Goal: Information Seeking & Learning: Learn about a topic

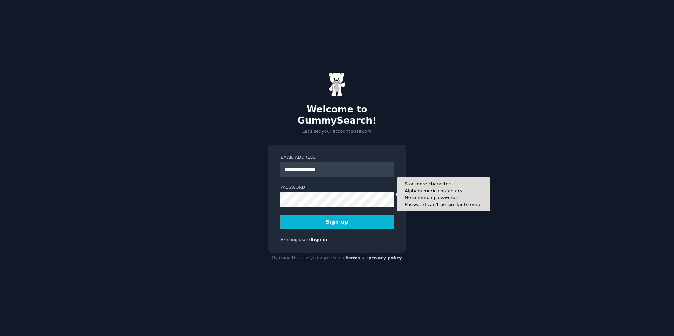
type input "**********"
click at [280, 215] on button "Sign up" at bounding box center [336, 222] width 113 height 15
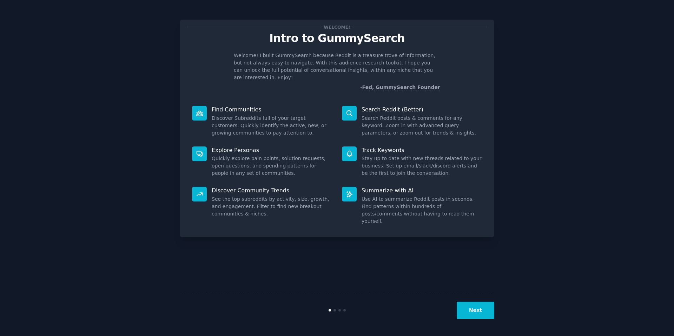
click at [487, 320] on div "Next" at bounding box center [337, 310] width 314 height 32
click at [487, 318] on button "Next" at bounding box center [475, 310] width 38 height 17
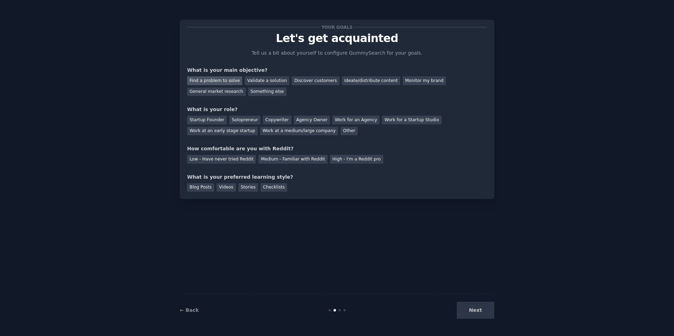
click at [225, 83] on div "Find a problem to solve" at bounding box center [214, 80] width 55 height 9
click at [262, 81] on div "Validate a solution" at bounding box center [267, 80] width 45 height 9
click at [225, 80] on div "Find a problem to solve" at bounding box center [214, 80] width 55 height 9
click at [208, 123] on div "Startup Founder" at bounding box center [207, 120] width 40 height 9
click at [236, 122] on div "Solopreneur" at bounding box center [244, 120] width 31 height 9
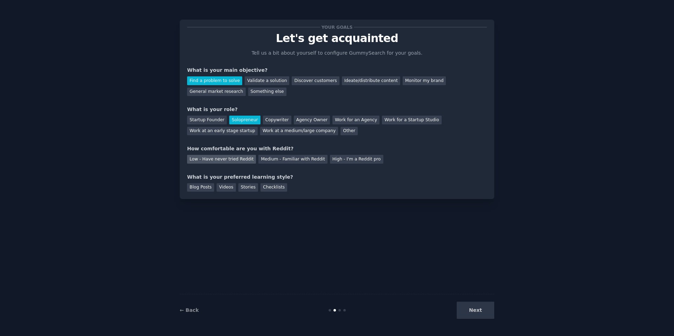
click at [221, 156] on div "Low - Have never tried Reddit" at bounding box center [221, 159] width 69 height 9
click at [200, 188] on div "Blog Posts" at bounding box center [200, 187] width 27 height 9
click at [222, 188] on div "Videos" at bounding box center [225, 187] width 19 height 9
click at [206, 188] on div "Blog Posts" at bounding box center [200, 187] width 27 height 9
click at [475, 311] on button "Next" at bounding box center [475, 310] width 38 height 17
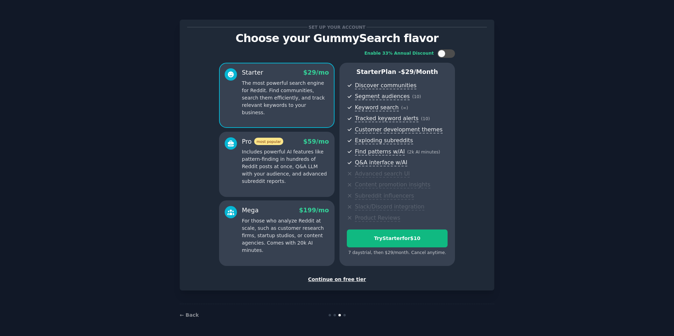
click at [355, 278] on div "Continue on free tier" at bounding box center [337, 279] width 300 height 7
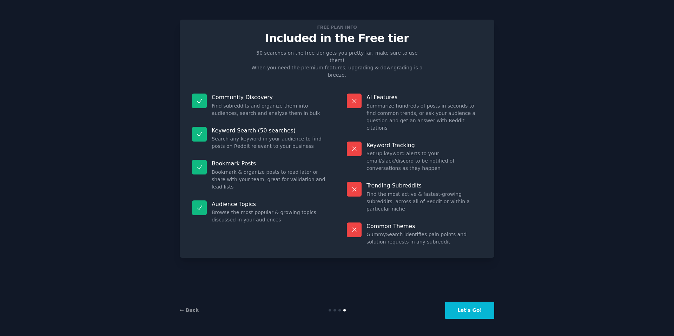
click at [476, 312] on button "Let's Go!" at bounding box center [469, 310] width 49 height 17
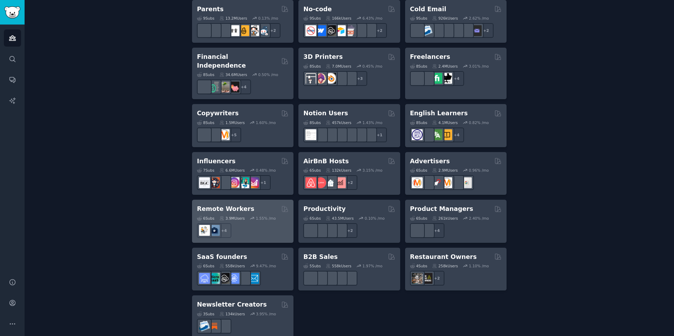
scroll to position [473, 0]
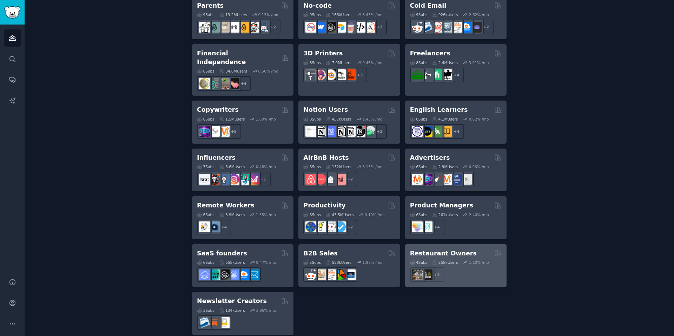
click at [443, 249] on h2 "Restaurant Owners" at bounding box center [443, 253] width 67 height 9
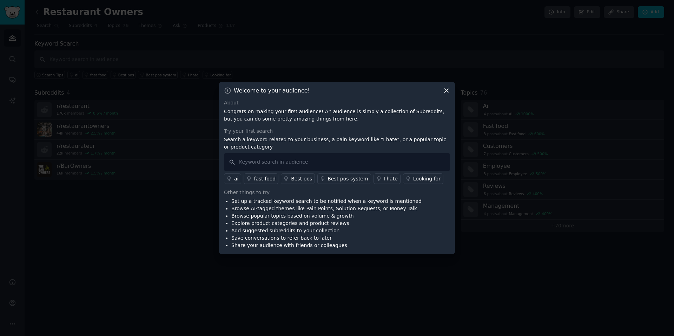
click at [446, 92] on icon at bounding box center [445, 90] width 7 height 7
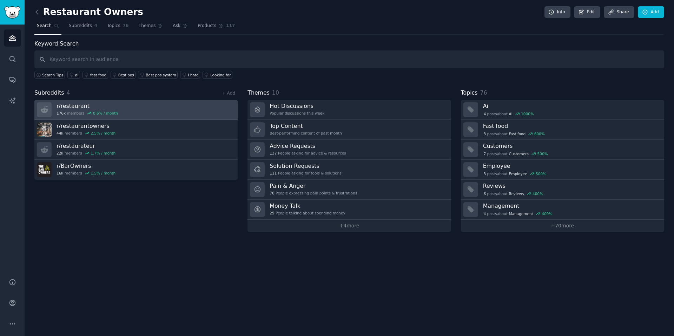
click at [79, 107] on h3 "r/ restaurant" at bounding box center [86, 105] width 61 height 7
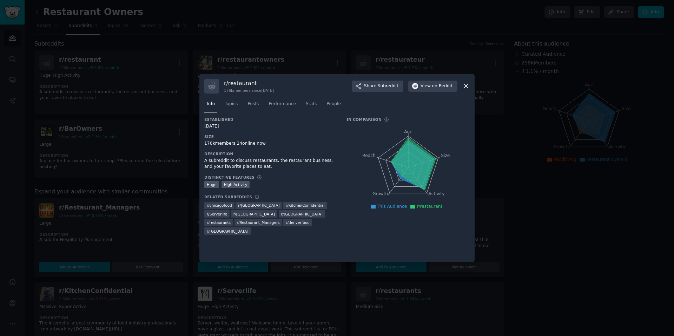
click at [467, 86] on icon at bounding box center [465, 85] width 7 height 7
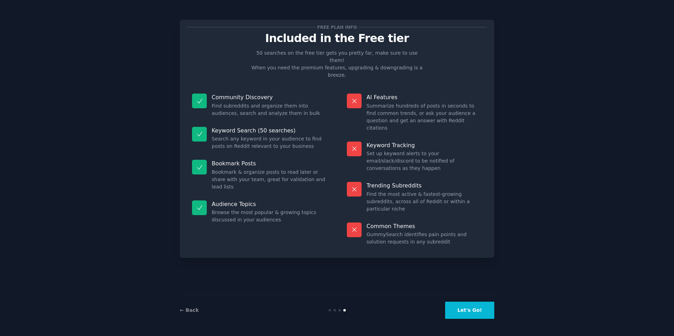
click at [469, 310] on button "Let's Go!" at bounding box center [469, 310] width 49 height 17
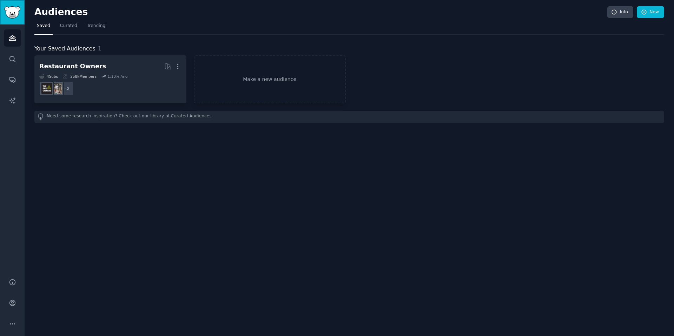
click at [15, 13] on img "Sidebar" at bounding box center [12, 12] width 16 height 12
click at [14, 62] on icon "Sidebar" at bounding box center [12, 58] width 7 height 7
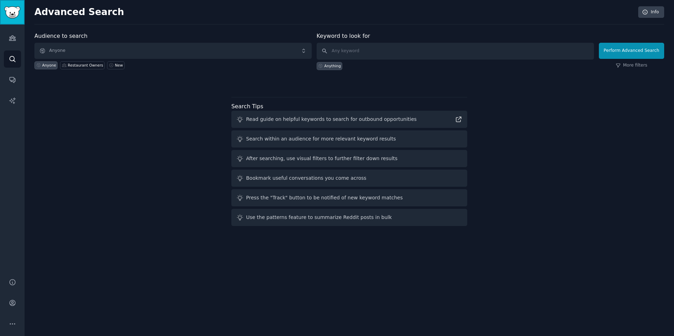
click at [19, 19] on link "Sidebar" at bounding box center [12, 12] width 25 height 25
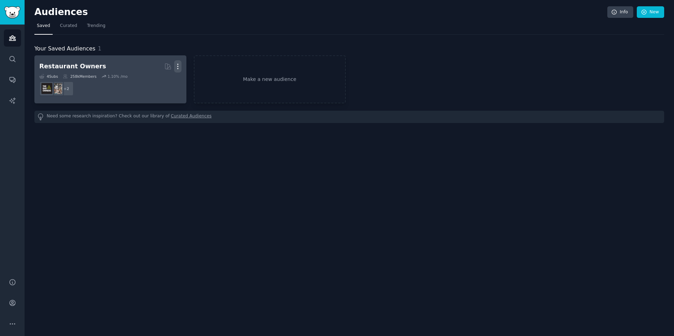
click at [178, 69] on icon "button" at bounding box center [177, 66] width 7 height 7
click at [163, 82] on p "Delete" at bounding box center [159, 81] width 16 height 7
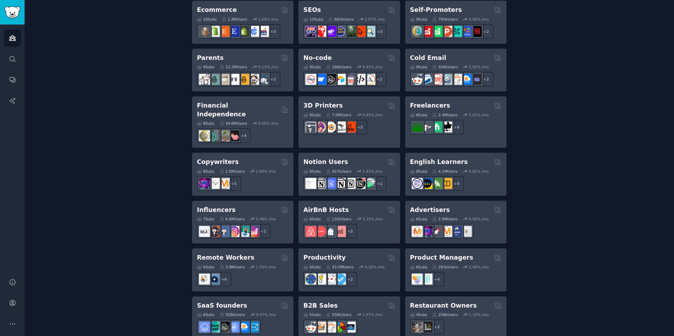
scroll to position [473, 0]
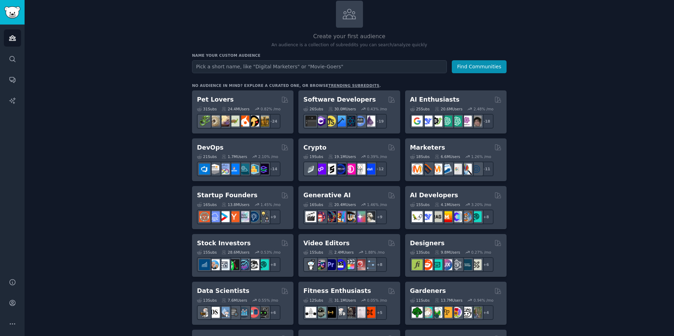
scroll to position [0, 0]
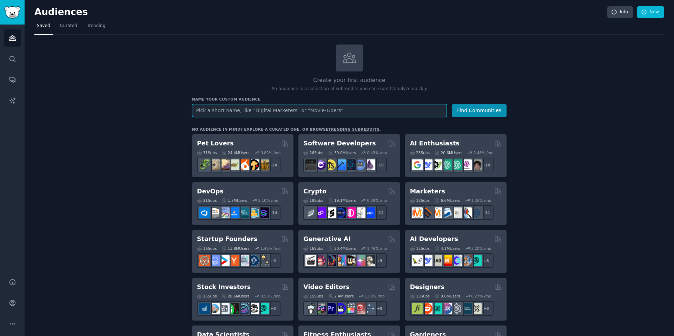
click at [325, 109] on input "text" at bounding box center [319, 110] width 255 height 13
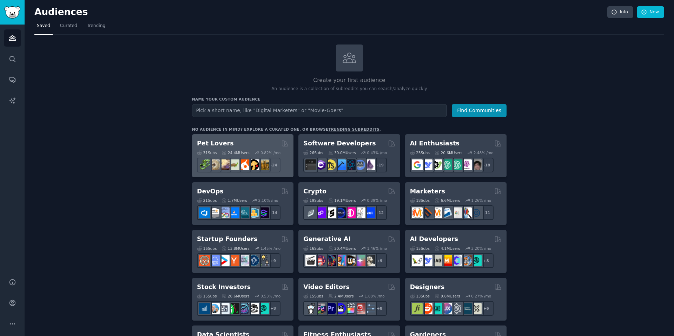
click at [213, 143] on h2 "Pet Lovers" at bounding box center [215, 143] width 37 height 9
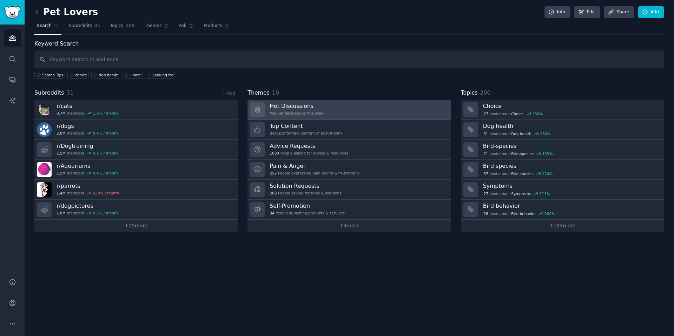
click at [309, 113] on div "Popular discussions this week" at bounding box center [296, 113] width 55 height 5
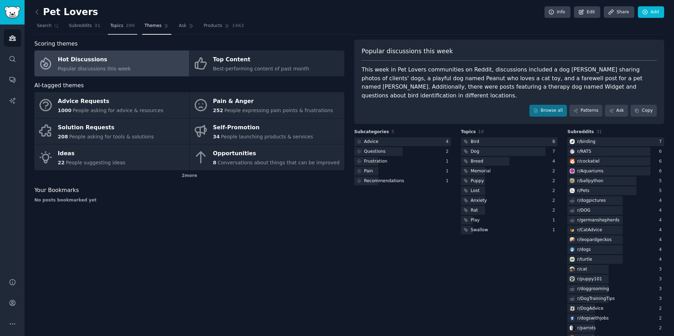
click at [112, 26] on span "Topics" at bounding box center [116, 26] width 13 height 6
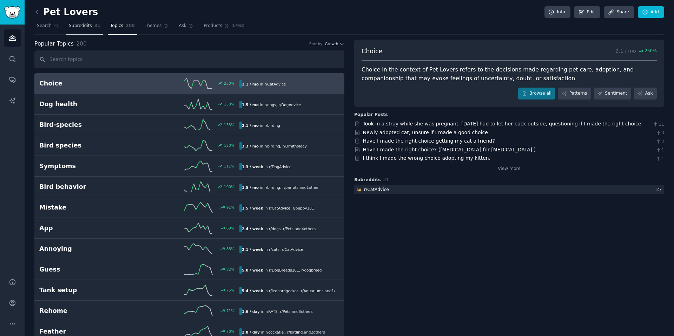
click at [79, 30] on link "Subreddits 31" at bounding box center [84, 27] width 36 height 14
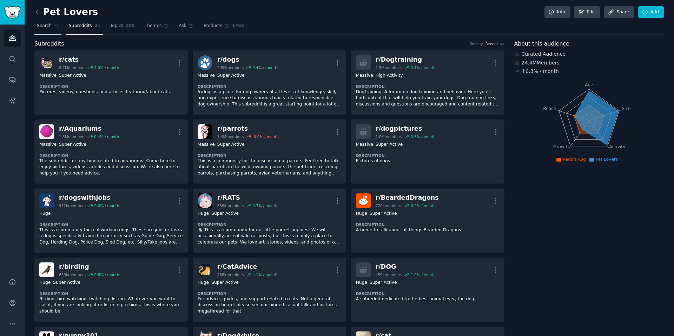
click at [47, 28] on span "Search" at bounding box center [44, 26] width 15 height 6
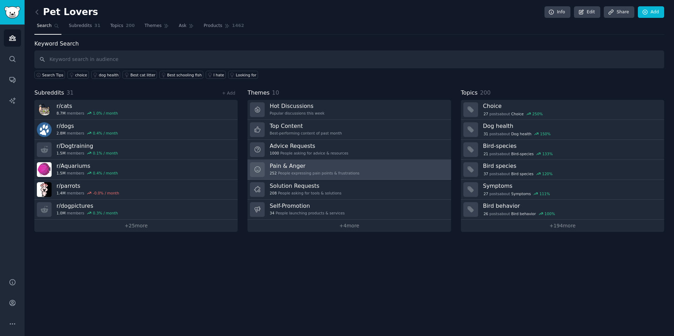
click at [313, 172] on div "252 People expressing pain points & frustrations" at bounding box center [314, 173] width 90 height 5
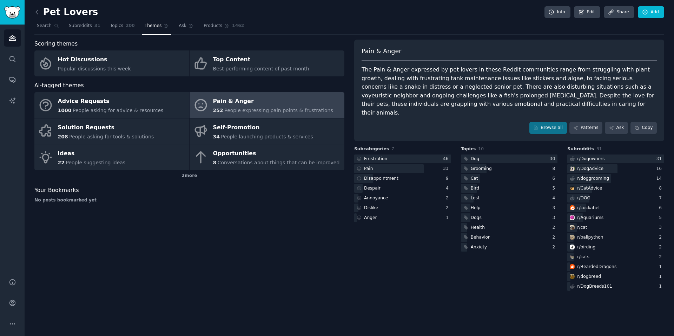
click at [233, 106] on div "Pain & Anger" at bounding box center [273, 101] width 120 height 11
click at [583, 122] on link "Patterns" at bounding box center [585, 128] width 33 height 12
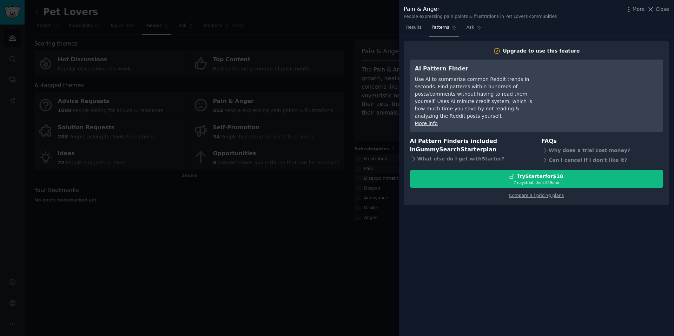
click at [379, 229] on div at bounding box center [337, 168] width 674 height 336
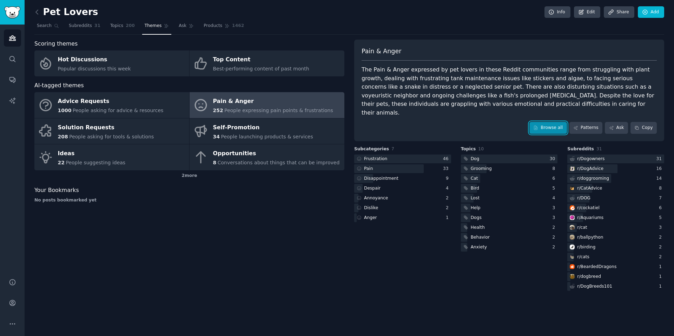
click at [544, 122] on link "Browse all" at bounding box center [548, 128] width 38 height 12
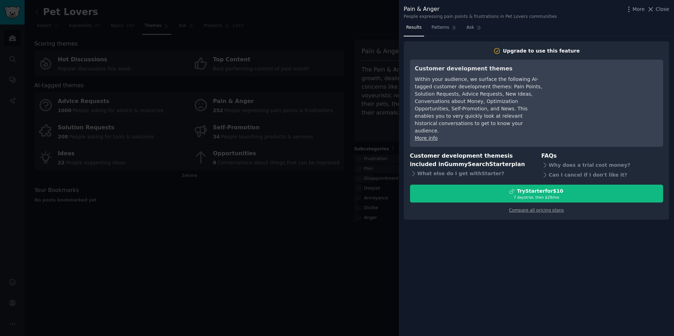
click at [335, 207] on div at bounding box center [337, 168] width 674 height 336
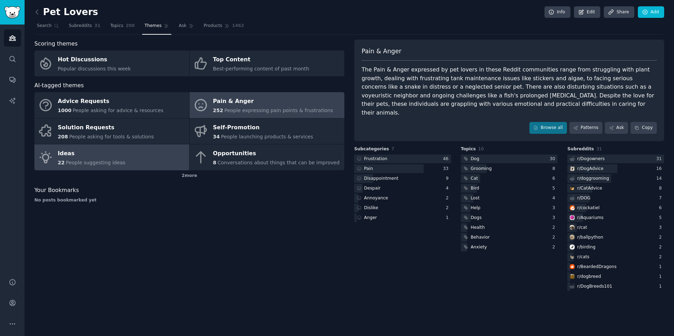
click at [88, 160] on div "22 People suggesting ideas" at bounding box center [92, 162] width 68 height 7
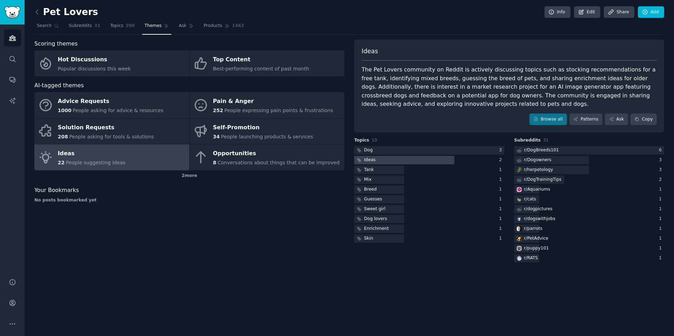
click at [370, 159] on div "Ideas" at bounding box center [370, 160] width 12 height 6
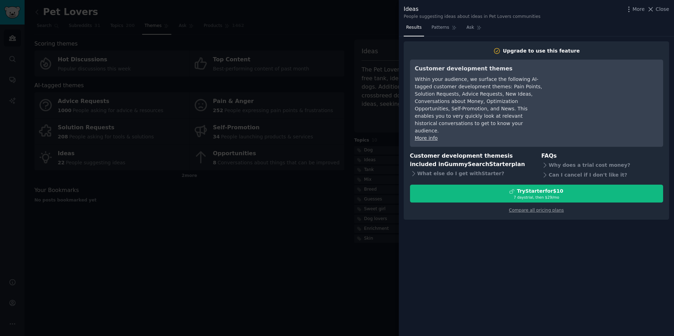
click at [319, 230] on div at bounding box center [337, 168] width 674 height 336
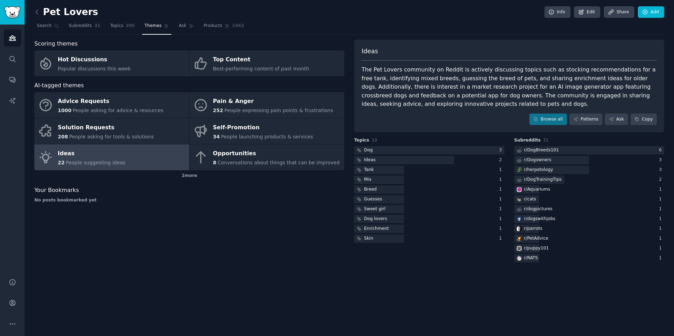
click at [189, 173] on div "2 more" at bounding box center [189, 176] width 310 height 11
